Goal: Feedback & Contribution: Submit feedback/report problem

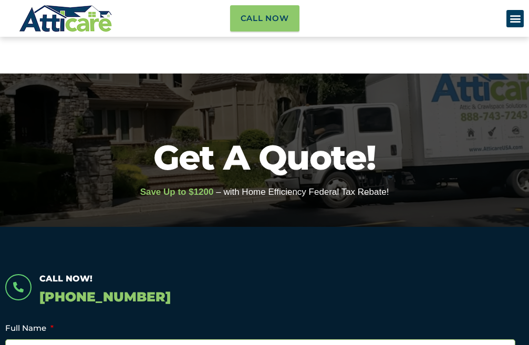
scroll to position [263, 0]
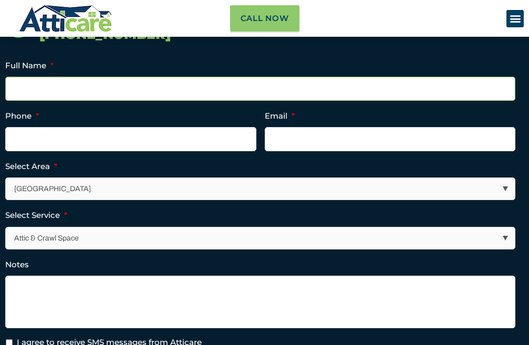
click at [78, 90] on input "Full Name *" at bounding box center [260, 89] width 510 height 24
type input "Alice Wilson"
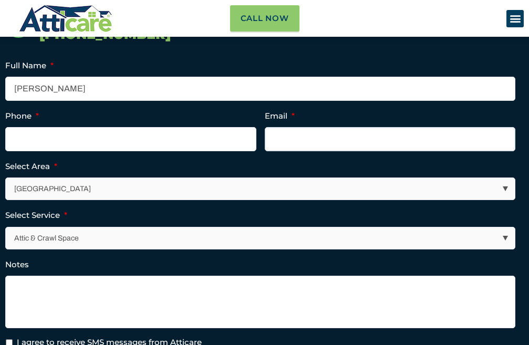
type input "aliceleadmkt@gmail.com"
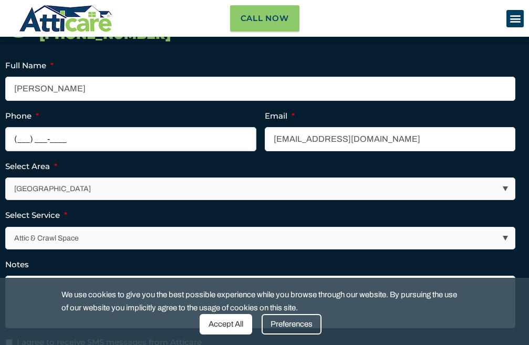
click at [78, 146] on input "(___) ___-____" at bounding box center [130, 139] width 251 height 24
type input "(410) 201-2012"
click at [285, 324] on div "Preferences" at bounding box center [292, 324] width 60 height 20
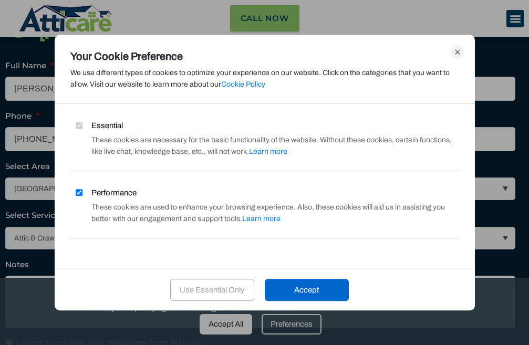
click at [461, 53] on icon at bounding box center [458, 52] width 14 height 14
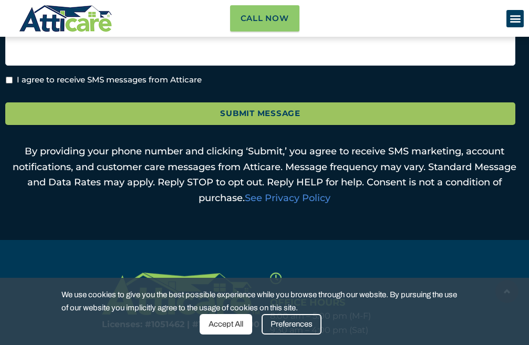
scroll to position [420, 0]
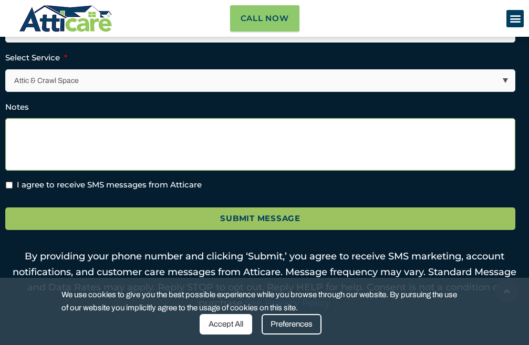
drag, startPoint x: 93, startPoint y: 155, endPoint x: 61, endPoint y: 134, distance: 38.6
click at [86, 160] on textarea "Notes" at bounding box center [260, 144] width 510 height 53
paste textarea "Hello, I would like to offer some suggestions for your website. No cost, no cat…"
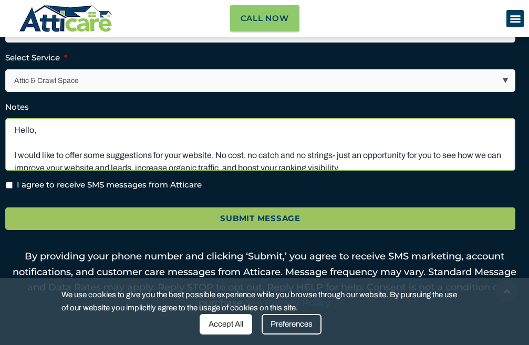
scroll to position [66, 0]
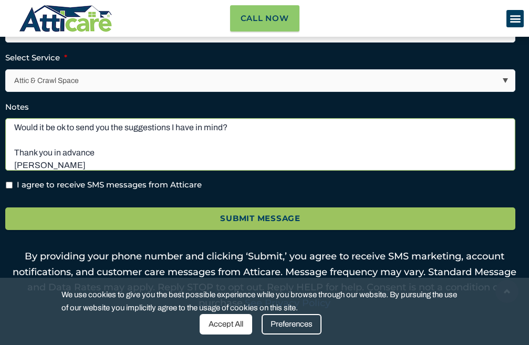
type textarea "Hello, I would like to offer some suggestions for your website. No cost, no cat…"
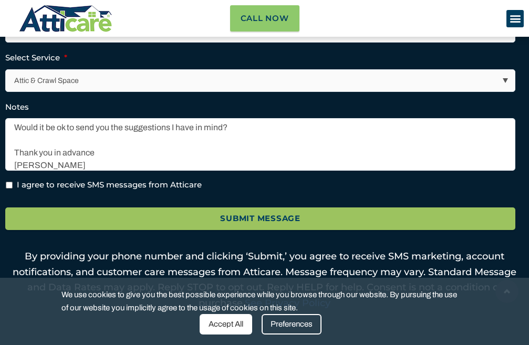
drag, startPoint x: 74, startPoint y: 92, endPoint x: 79, endPoint y: 100, distance: 9.2
click at [74, 91] on select "Attic & Crawl Space Insulation Roofing Solar Energy Other Services" at bounding box center [260, 81] width 509 height 22
select select "Roofing"
click at [6, 79] on select "Attic & Crawl Space Insulation Roofing Solar Energy Other Services" at bounding box center [260, 81] width 509 height 22
click at [9, 190] on li "I agree to receive SMS messages from Atticare" at bounding box center [264, 185] width 518 height 12
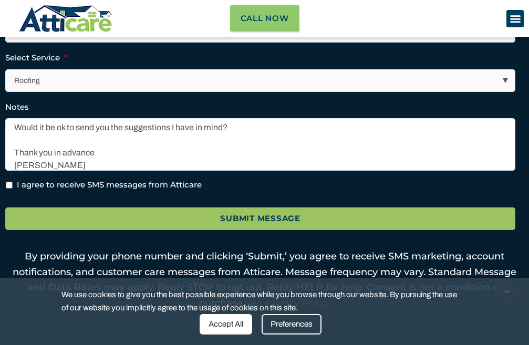
click at [10, 189] on input "I agree to receive SMS messages from Atticare" at bounding box center [9, 185] width 7 height 7
checkbox input "true"
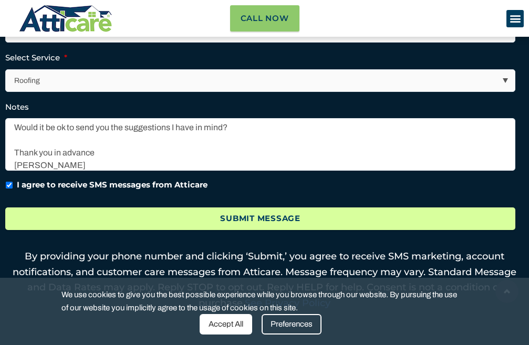
drag, startPoint x: 74, startPoint y: 233, endPoint x: 93, endPoint y: 238, distance: 20.6
click at [74, 230] on input "Submit Message" at bounding box center [260, 218] width 510 height 23
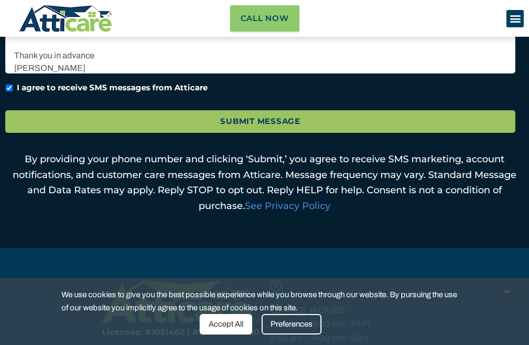
scroll to position [412, 0]
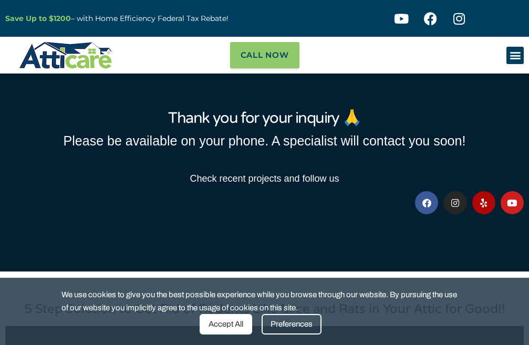
click at [507, 59] on div "Menu Toggle" at bounding box center [514, 55] width 17 height 17
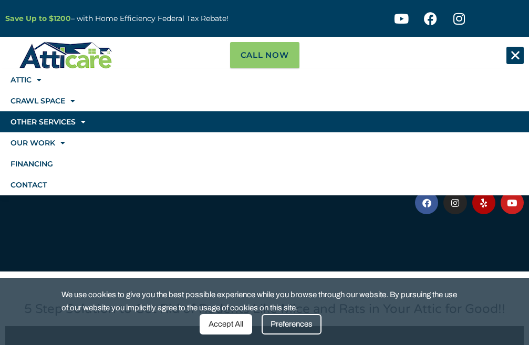
click at [98, 125] on link "Other Services" at bounding box center [264, 121] width 529 height 21
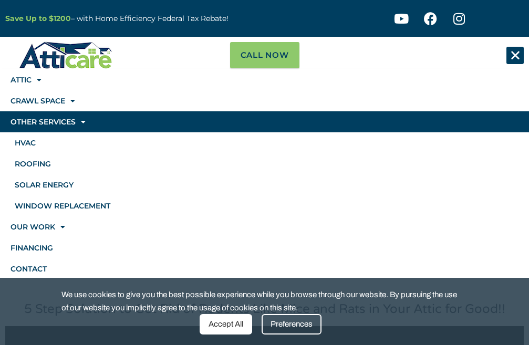
click at [95, 126] on link "Other Services" at bounding box center [264, 121] width 529 height 21
